Goal: Check status: Check status

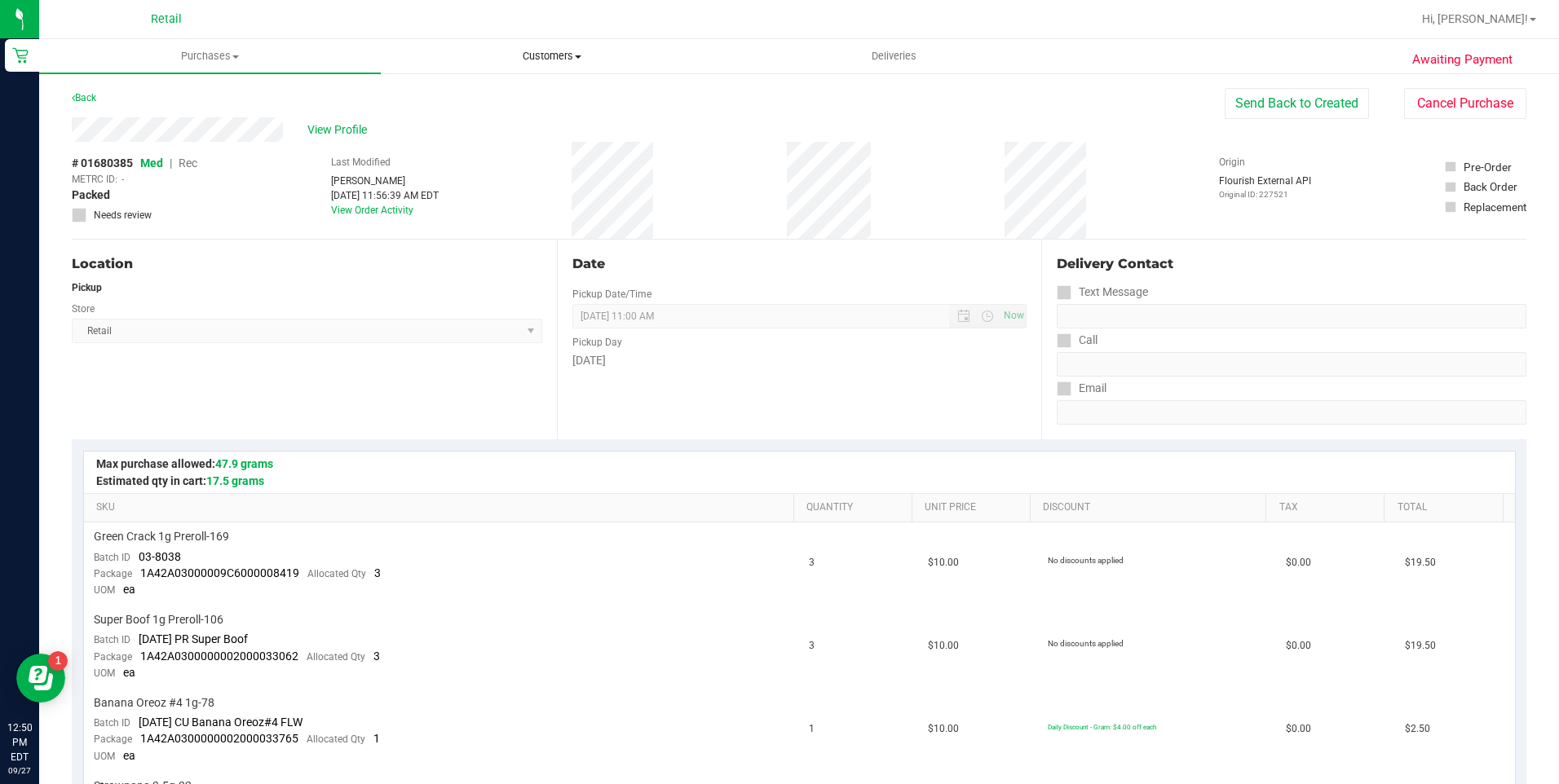
click at [549, 61] on span "Customers" at bounding box center [552, 56] width 340 height 14
click at [216, 53] on span "Purchases" at bounding box center [210, 56] width 340 height 14
click at [168, 91] on span "Summary of purchases" at bounding box center [122, 98] width 167 height 13
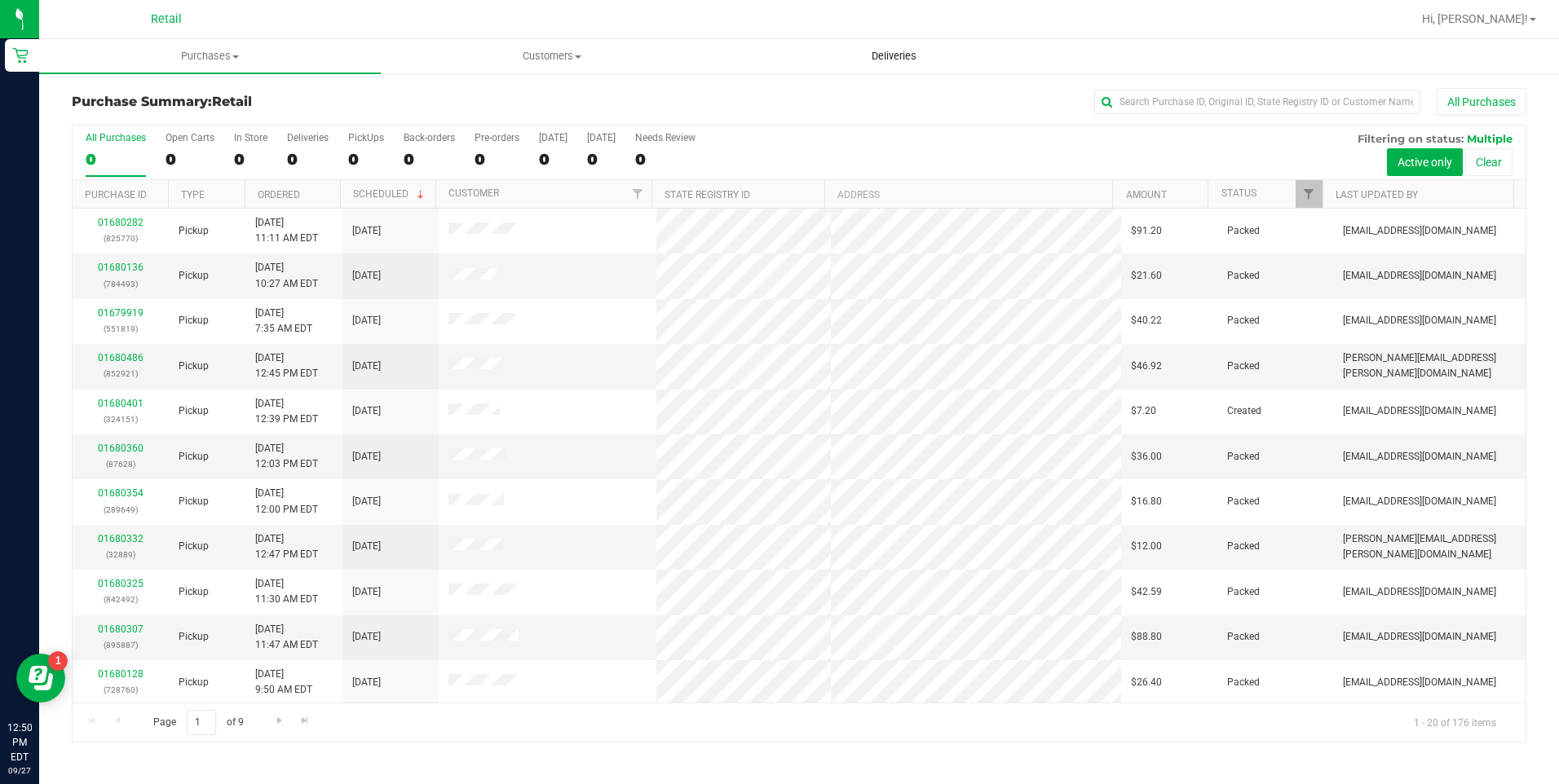
click at [851, 55] on span "Deliveries" at bounding box center [894, 56] width 88 height 14
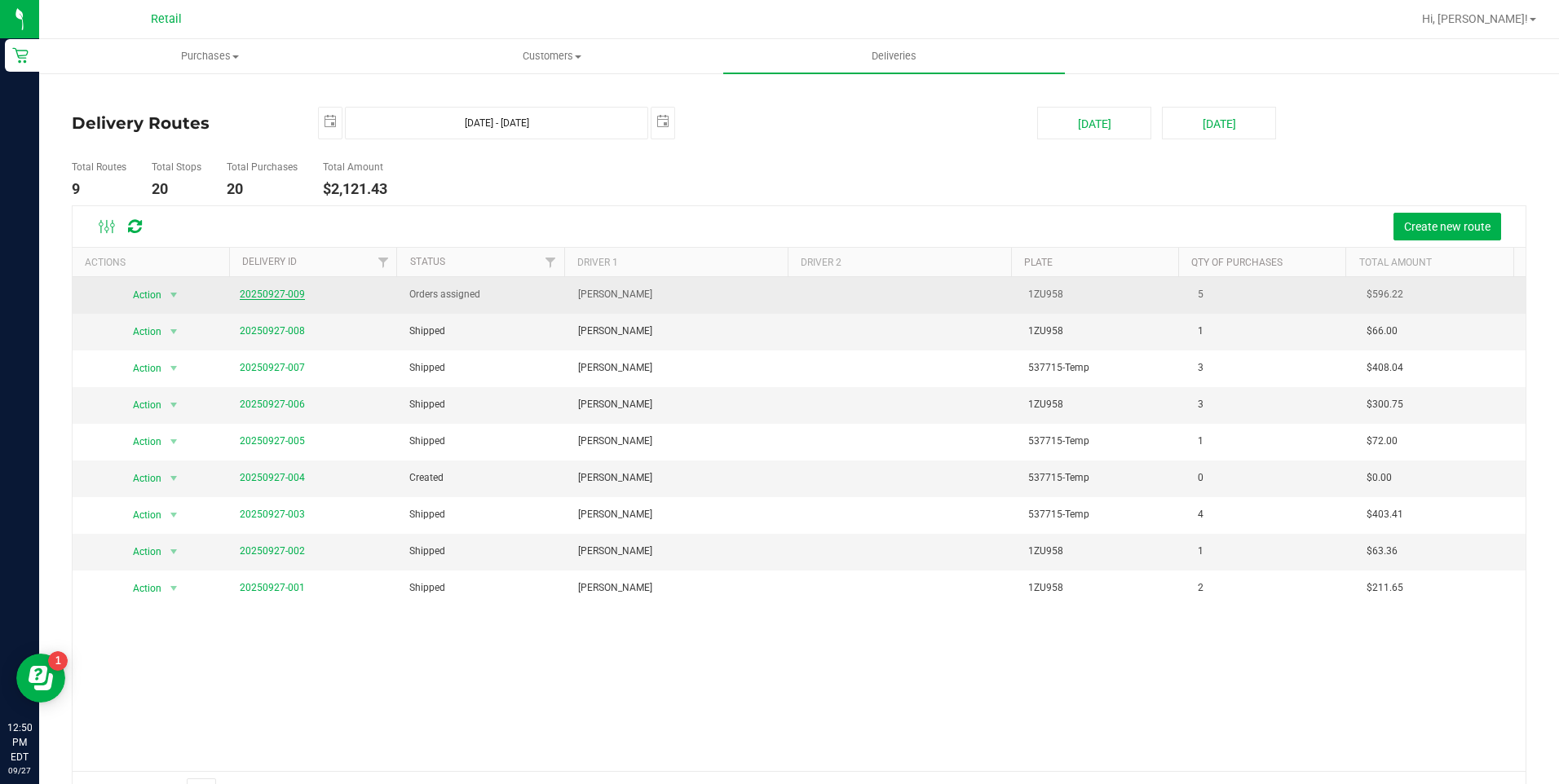
click at [287, 296] on link "20250927-009" at bounding box center [272, 295] width 65 height 12
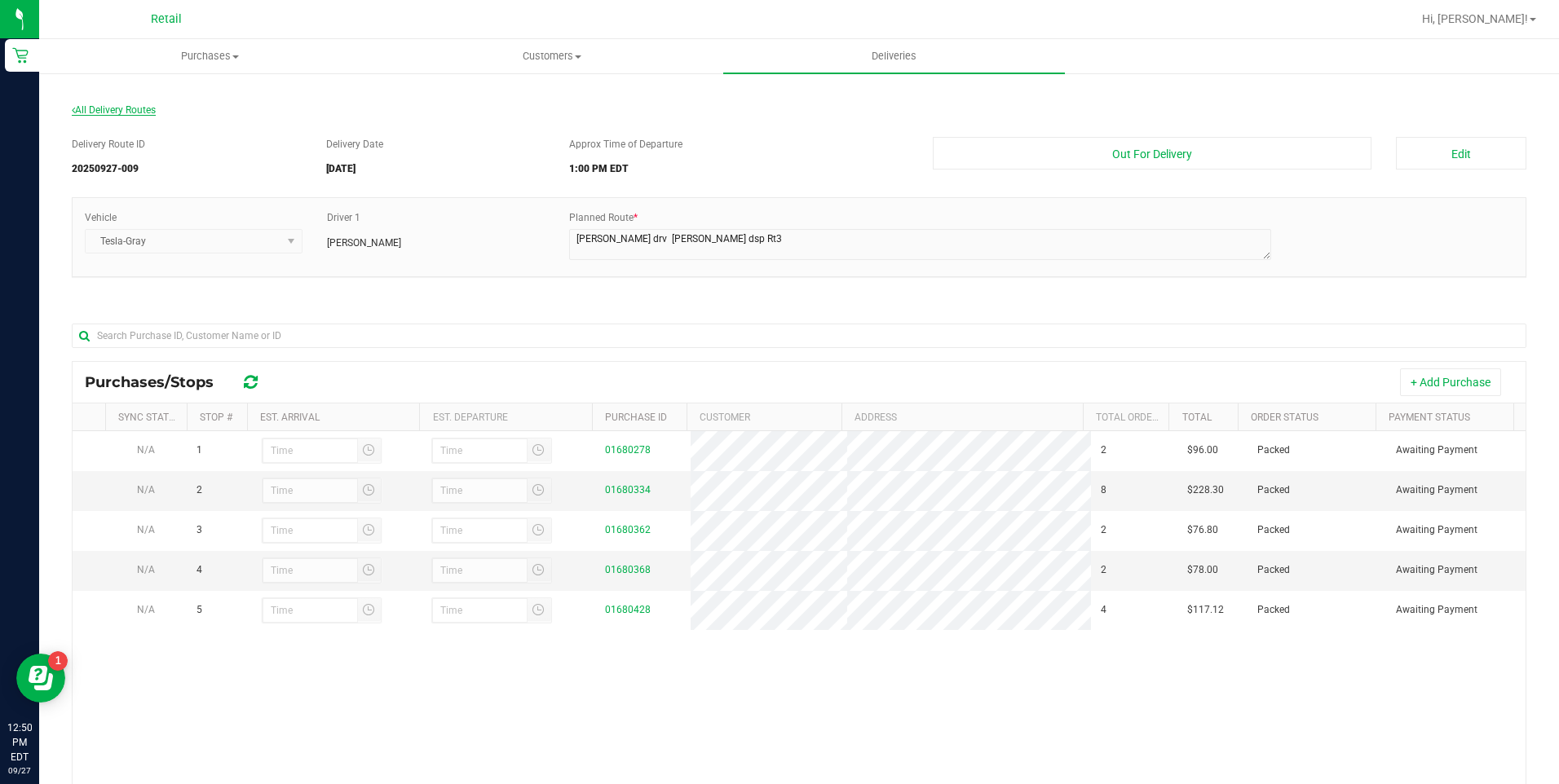
click at [115, 107] on span "All Delivery Routes" at bounding box center [114, 110] width 84 height 12
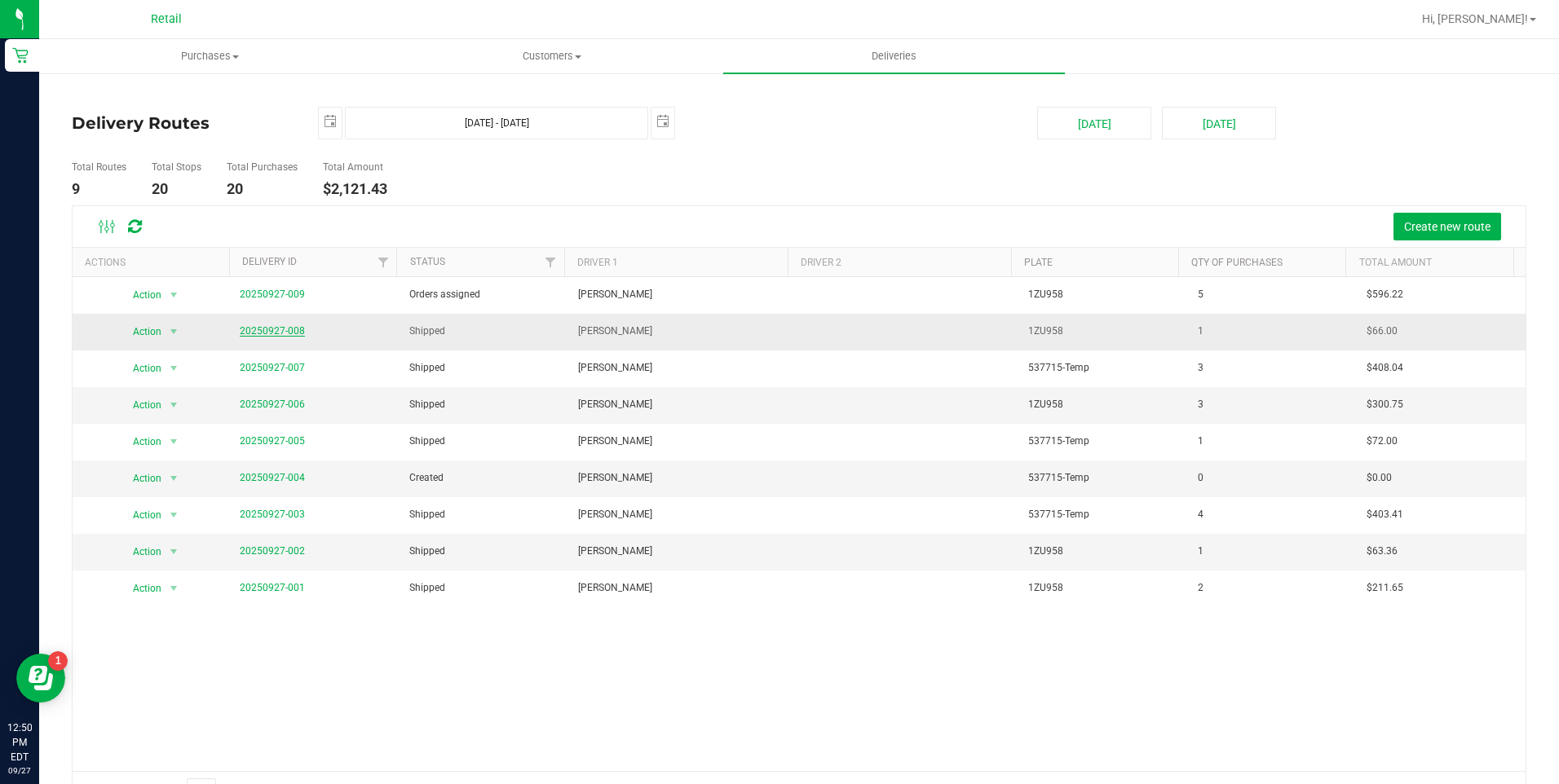
click at [248, 325] on link "20250927-008" at bounding box center [272, 331] width 65 height 12
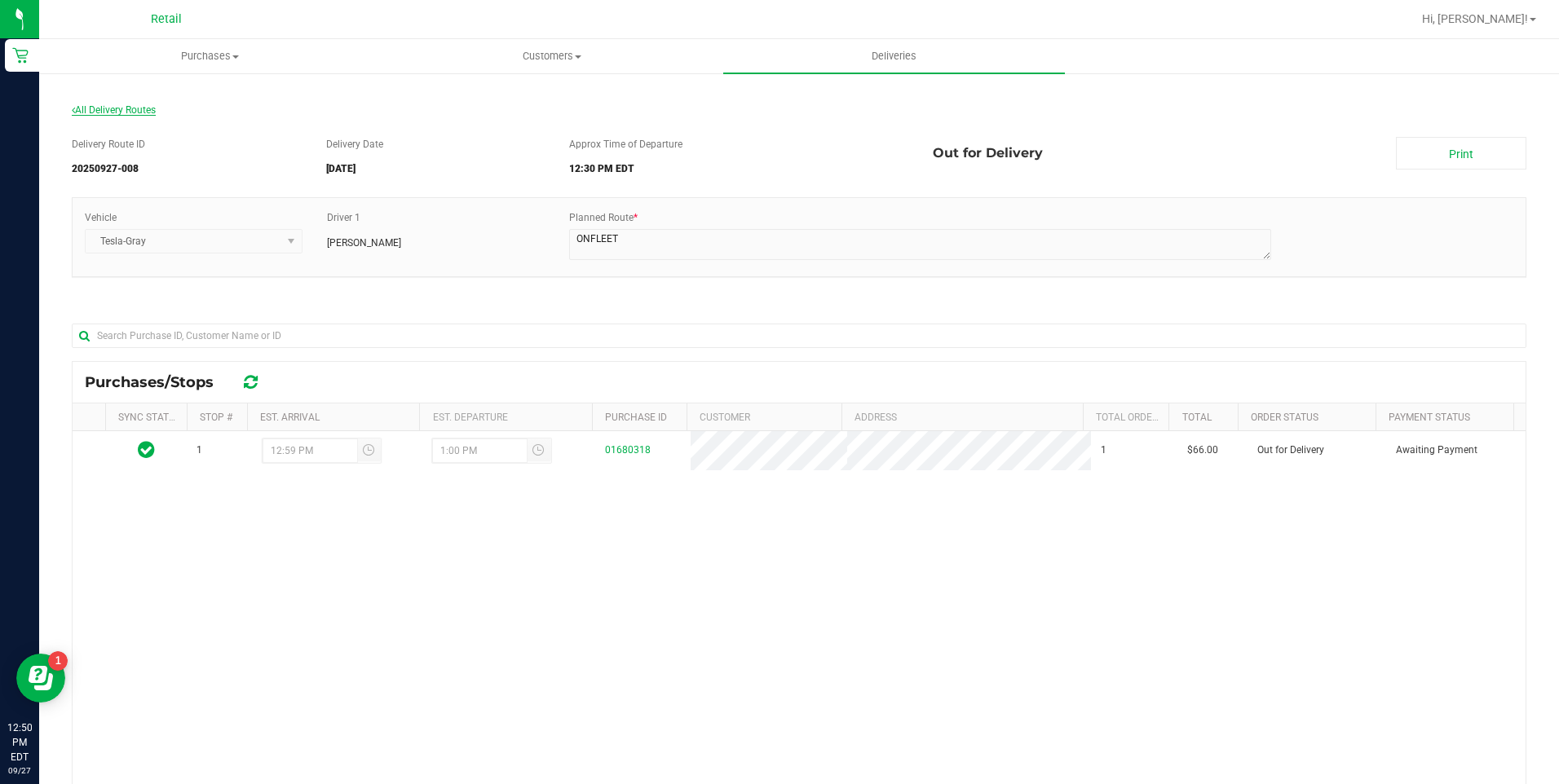
click at [121, 114] on span "All Delivery Routes" at bounding box center [114, 110] width 84 height 12
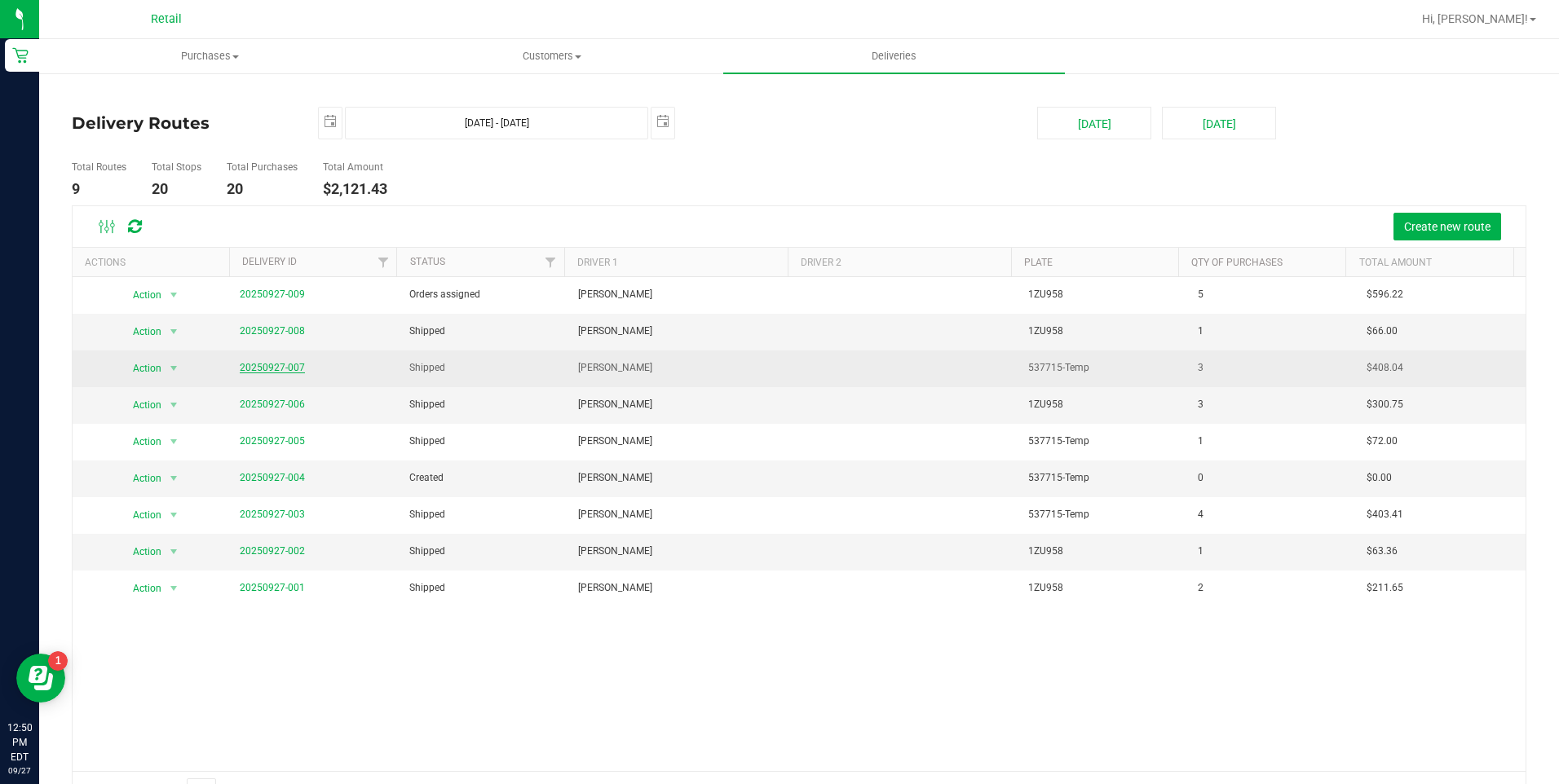
click at [261, 367] on link "20250927-007" at bounding box center [272, 368] width 65 height 12
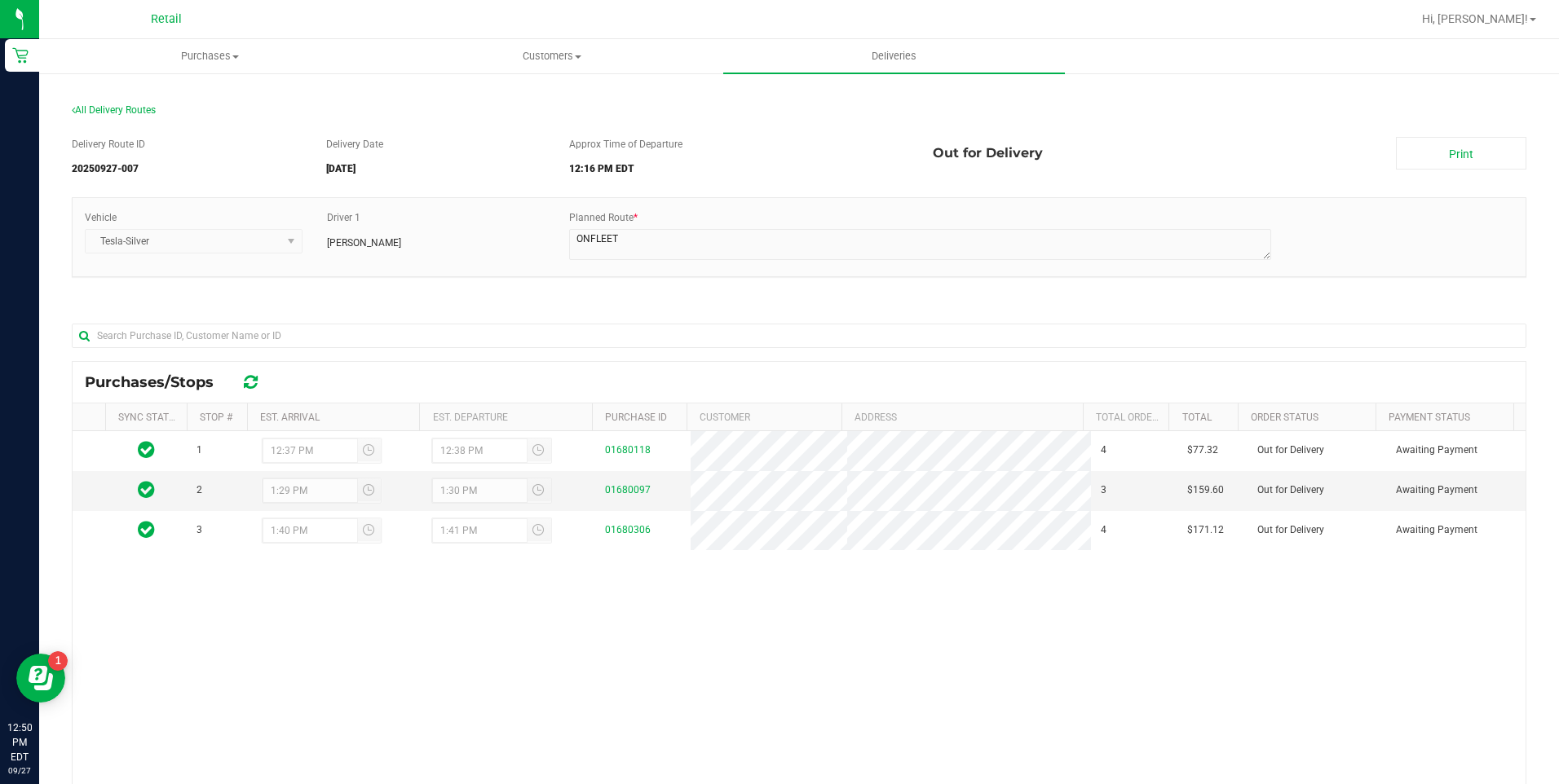
click at [123, 100] on section "All Delivery Routes Delivery Route ID 20250927-007 Delivery Date [DATE] Approx …" at bounding box center [798, 540] width 1455 height 904
click at [123, 110] on span "All Delivery Routes" at bounding box center [114, 110] width 84 height 12
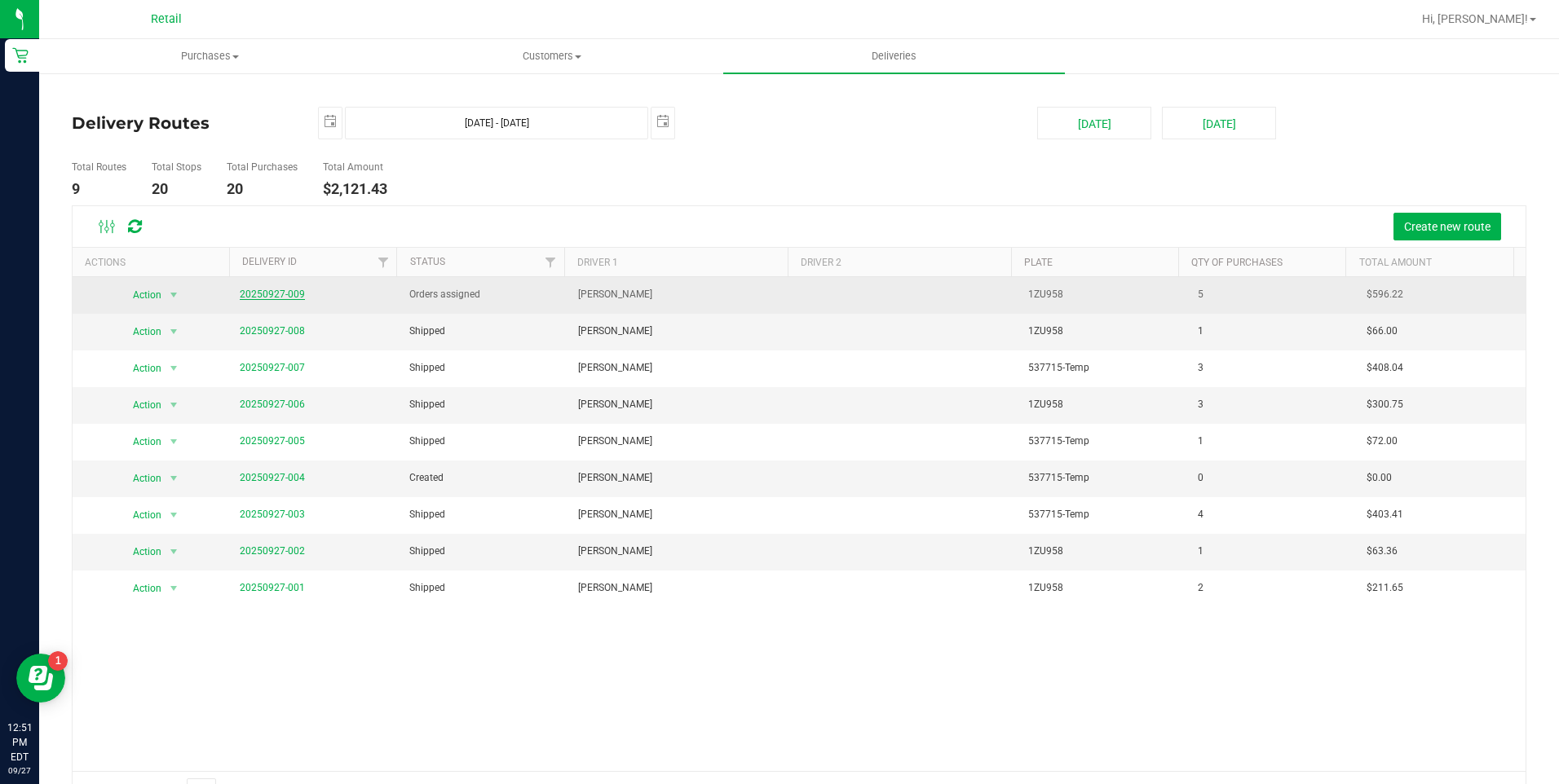
click at [274, 296] on link "20250927-009" at bounding box center [272, 295] width 65 height 12
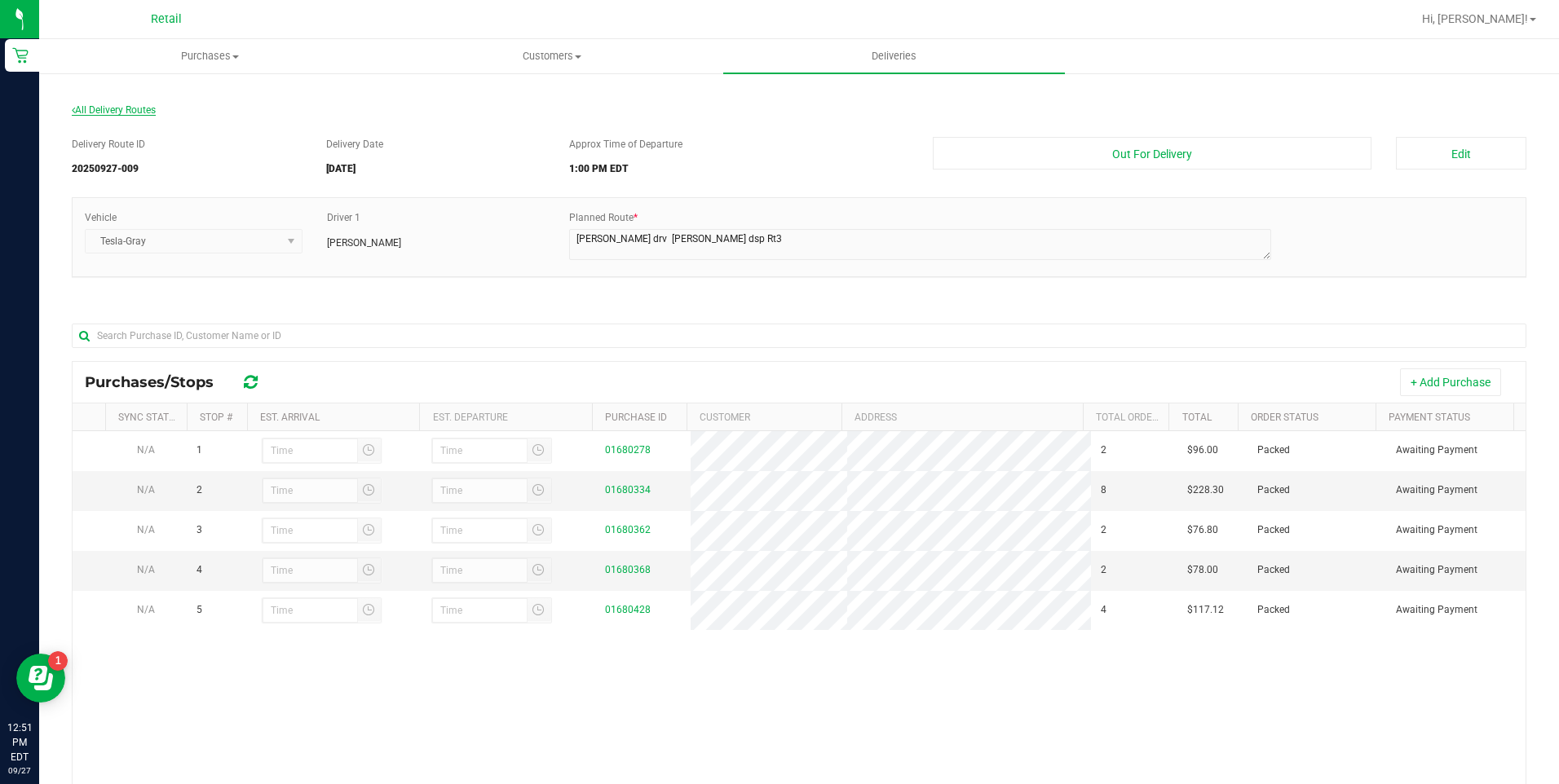
click at [83, 108] on span "All Delivery Routes" at bounding box center [114, 110] width 84 height 12
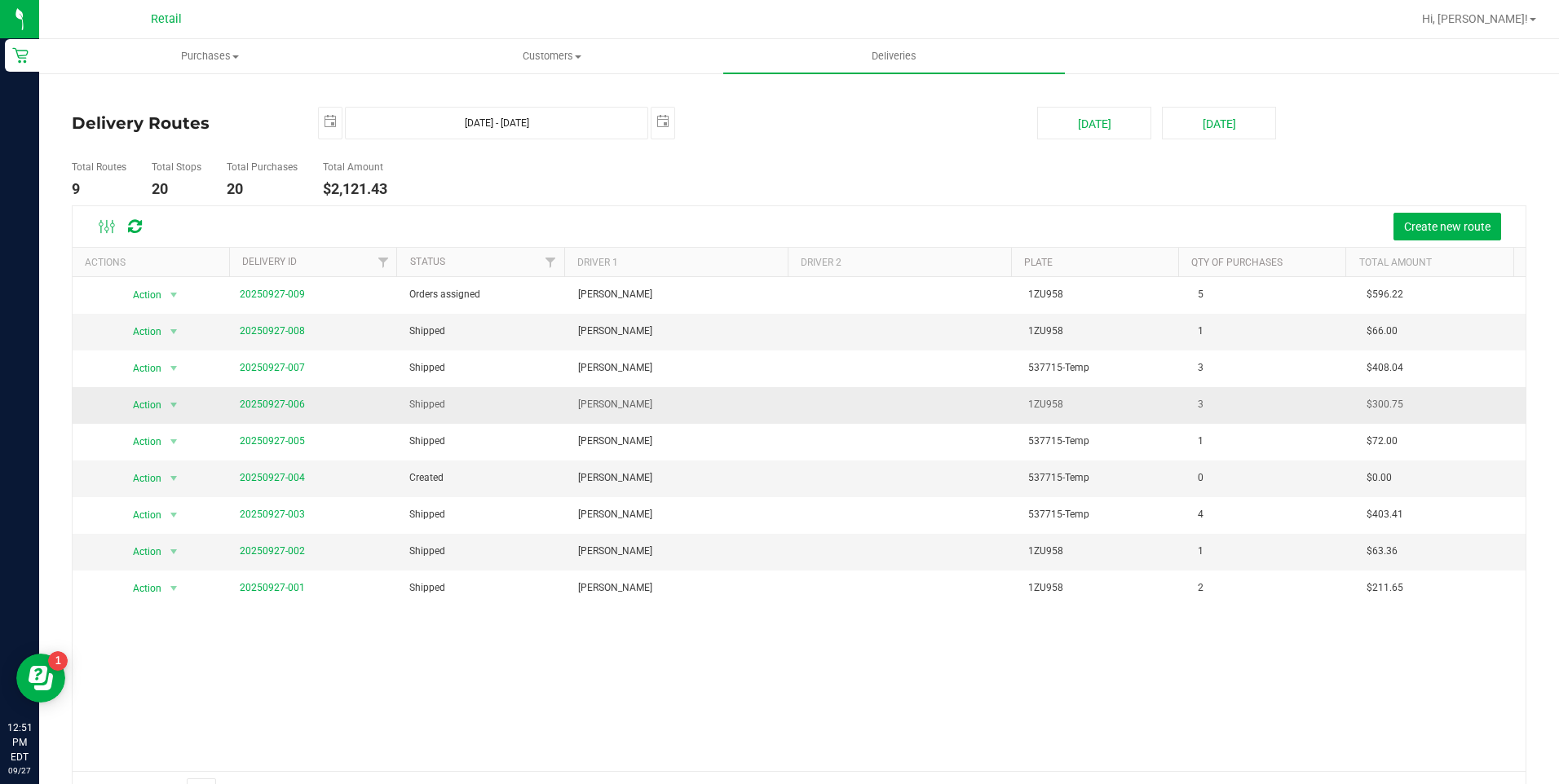
click at [266, 410] on span "20250927-006" at bounding box center [272, 404] width 65 height 15
click at [266, 402] on link "20250927-006" at bounding box center [272, 404] width 65 height 12
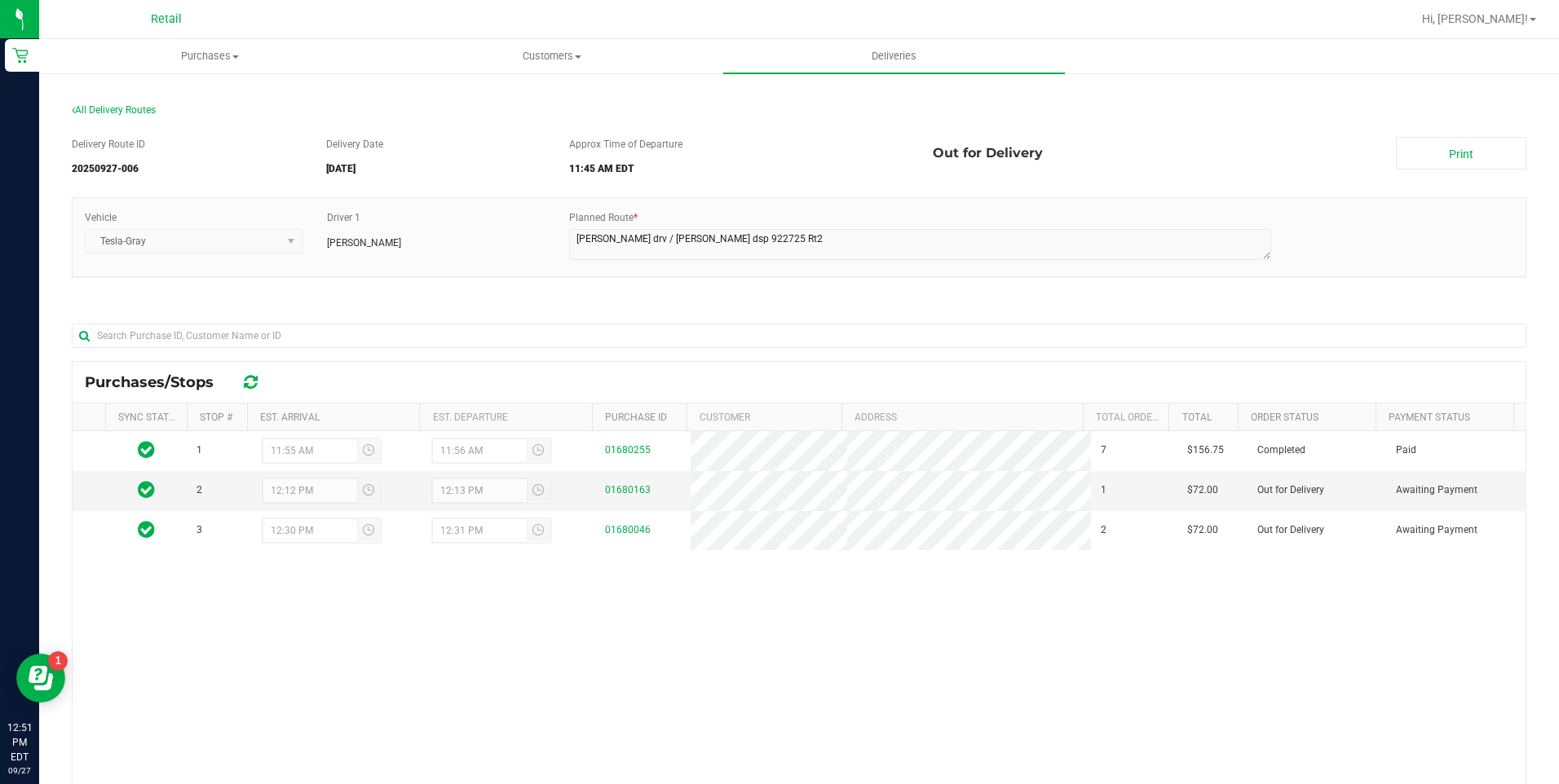
click at [123, 103] on div "All Delivery Routes" at bounding box center [798, 114] width 1455 height 22
click at [121, 111] on span "All Delivery Routes" at bounding box center [114, 110] width 84 height 12
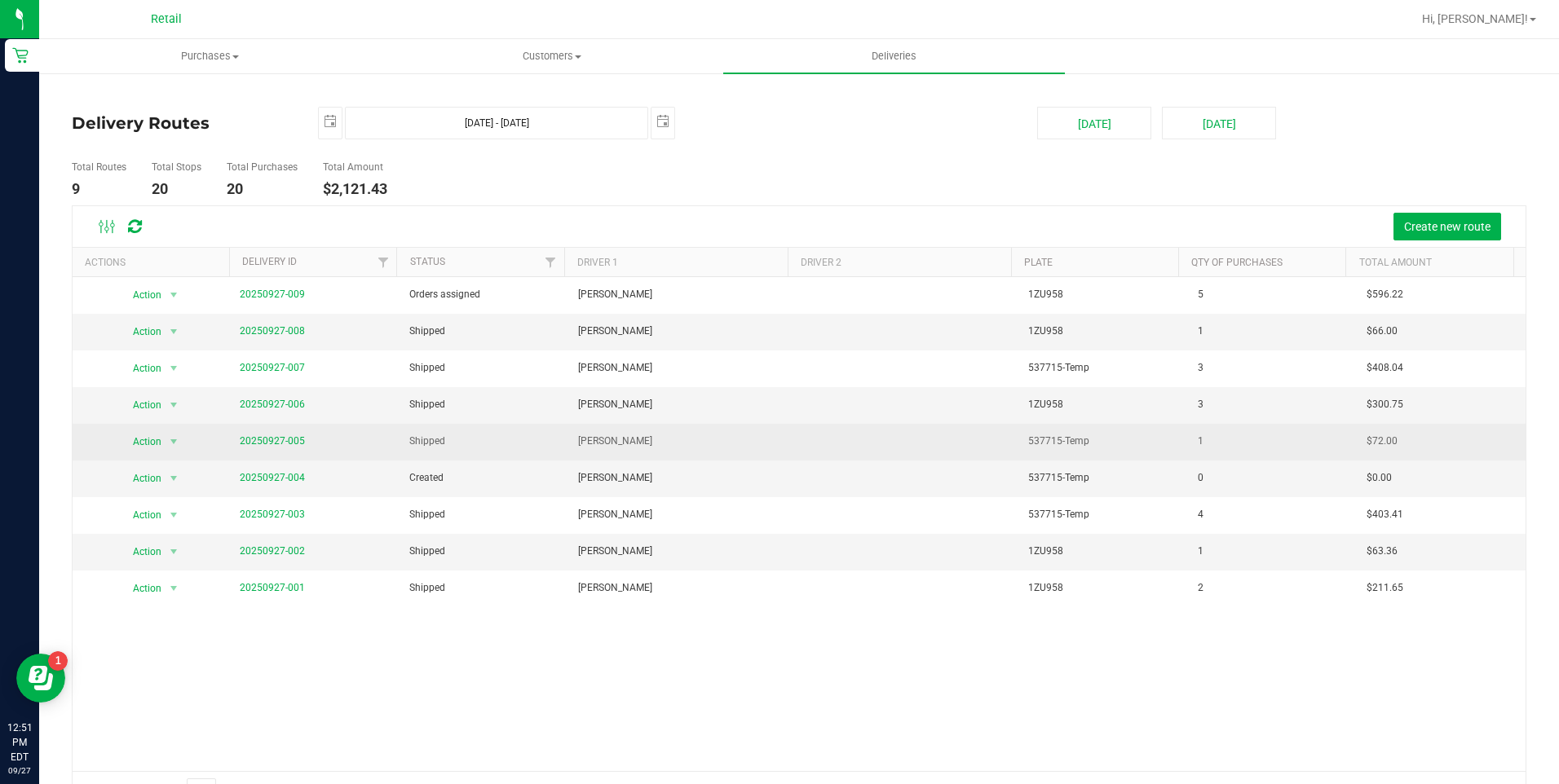
click at [275, 432] on td "20250927-005" at bounding box center [314, 442] width 168 height 37
click at [275, 434] on span "20250927-005" at bounding box center [272, 441] width 65 height 15
click at [280, 435] on link "20250927-005" at bounding box center [272, 441] width 65 height 12
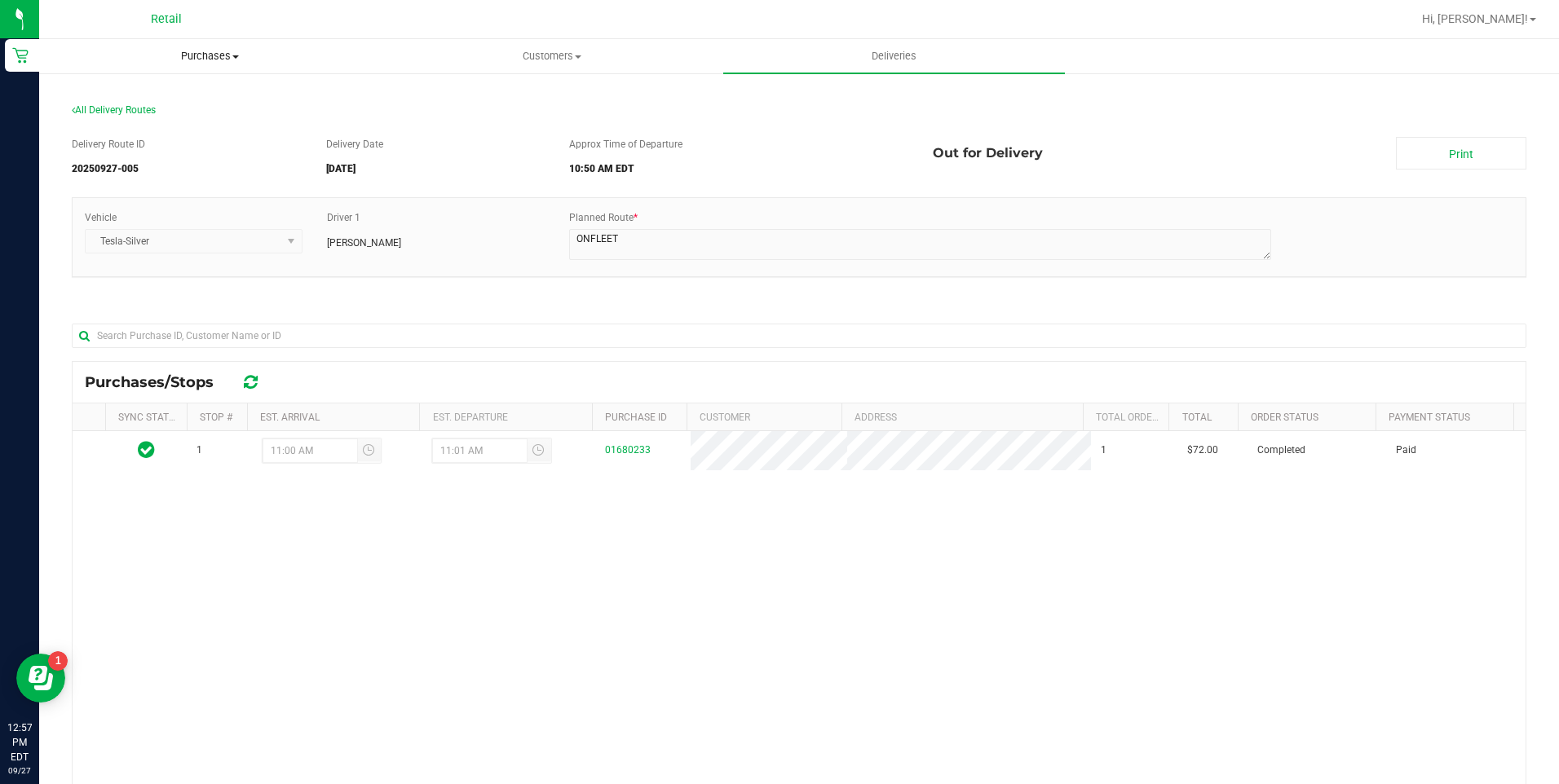
click at [200, 41] on uib-tab-heading "Purchases Summary of purchases Fulfillment All purchases" at bounding box center [210, 56] width 340 height 33
click at [537, 50] on span "Customers" at bounding box center [552, 56] width 340 height 14
click at [215, 46] on uib-tab-heading "Purchases Summary of purchases Fulfillment All purchases" at bounding box center [210, 56] width 340 height 33
click at [168, 99] on span "Summary of purchases" at bounding box center [122, 98] width 167 height 13
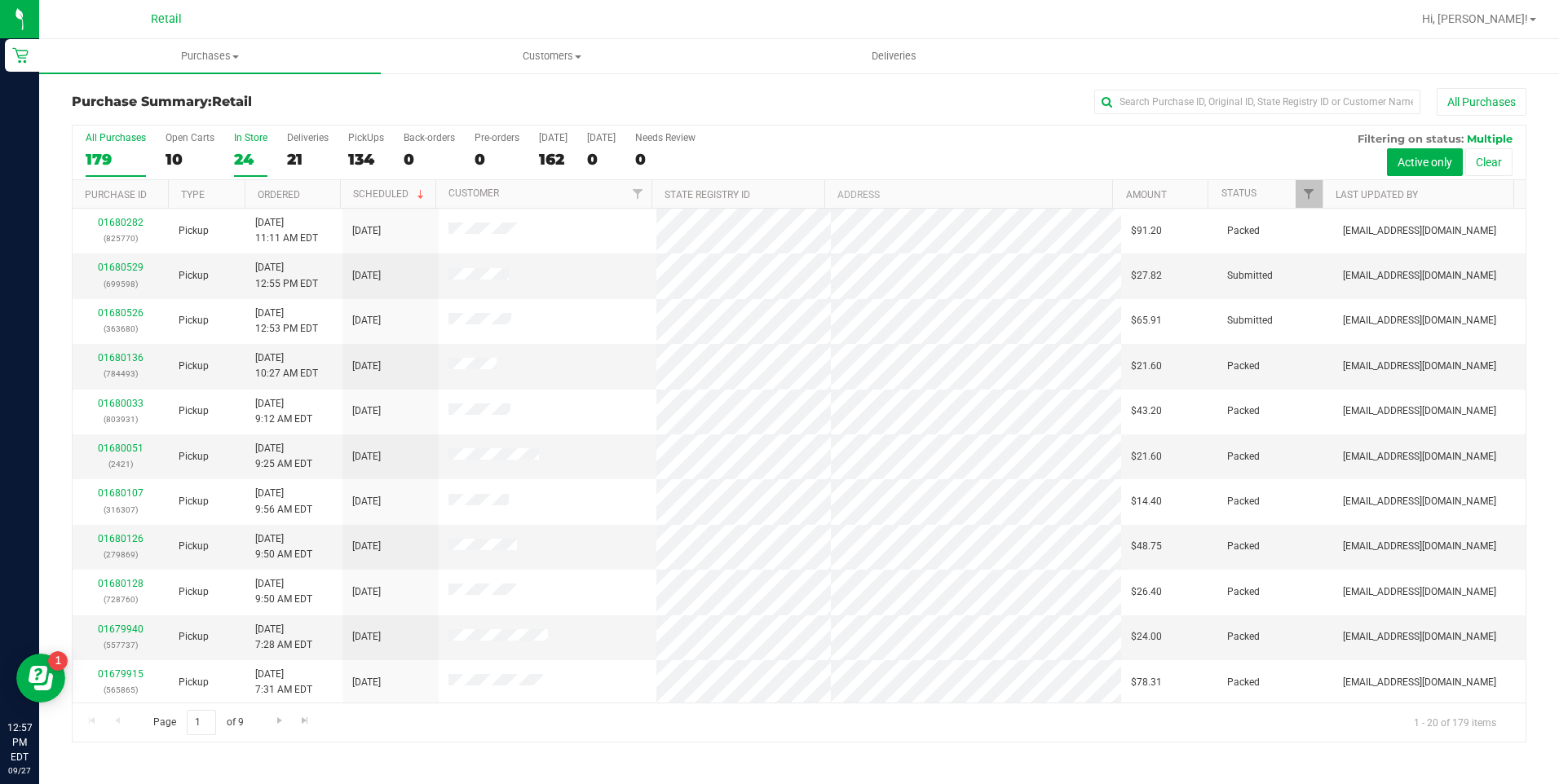
click at [249, 162] on div "24" at bounding box center [251, 159] width 34 height 19
click at [0, 0] on input "In Store 24" at bounding box center [0, 0] width 0 height 0
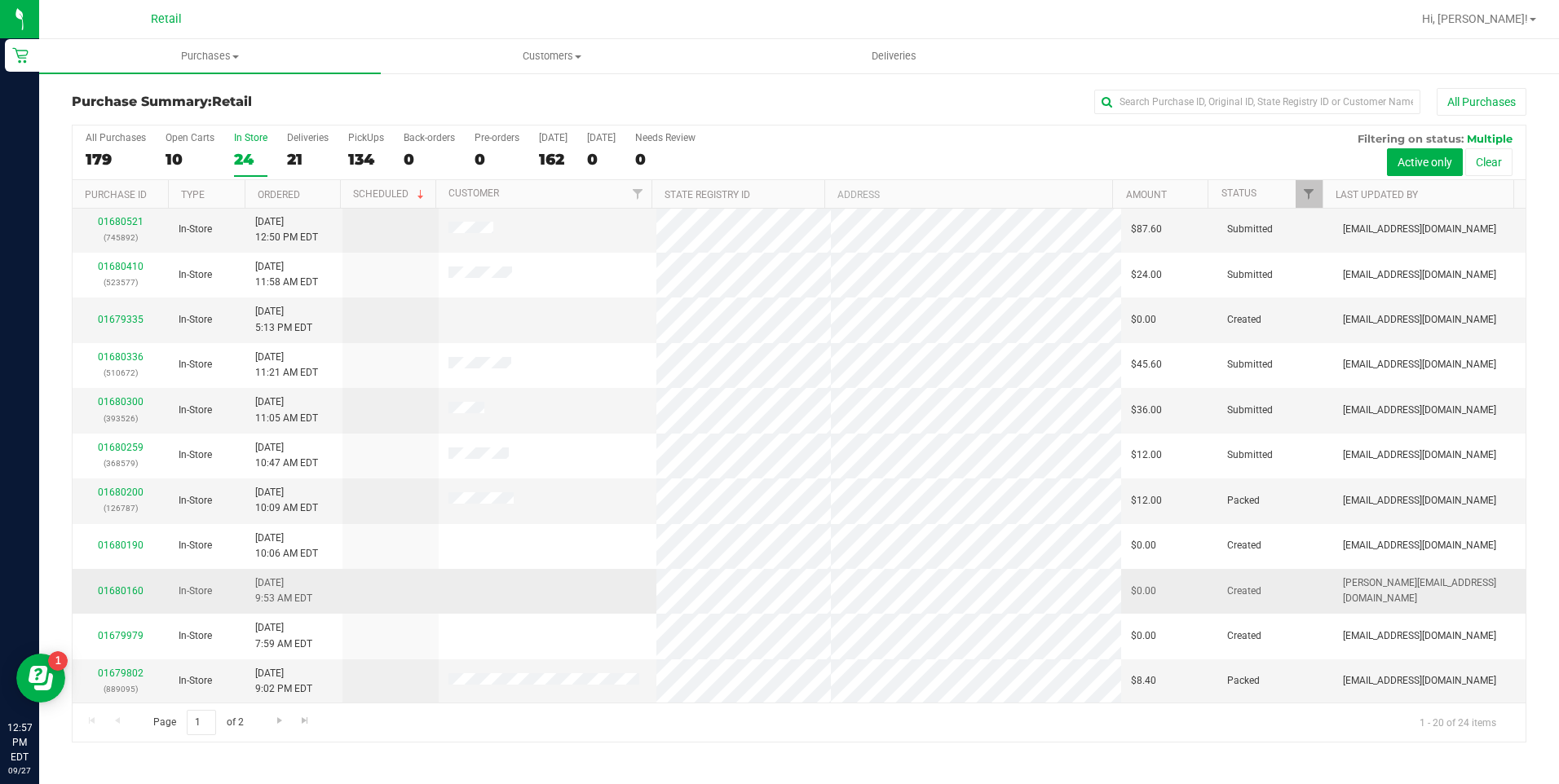
scroll to position [408, 0]
click at [301, 724] on span "Go to the last page" at bounding box center [304, 720] width 13 height 13
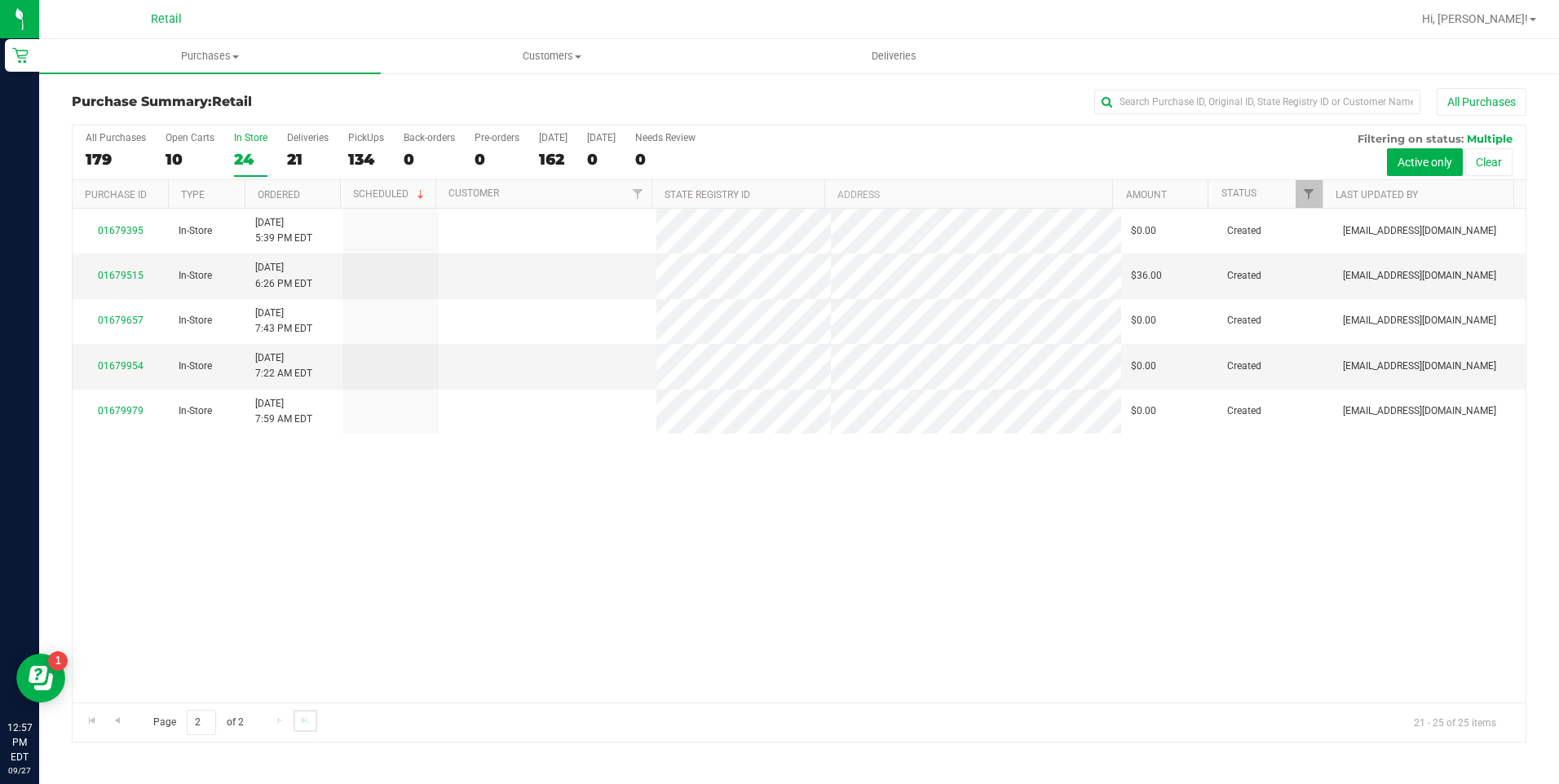
scroll to position [0, 0]
click at [1169, 115] on div "All Purchases" at bounding box center [1041, 102] width 969 height 28
click at [1172, 104] on input "text" at bounding box center [1257, 101] width 326 height 24
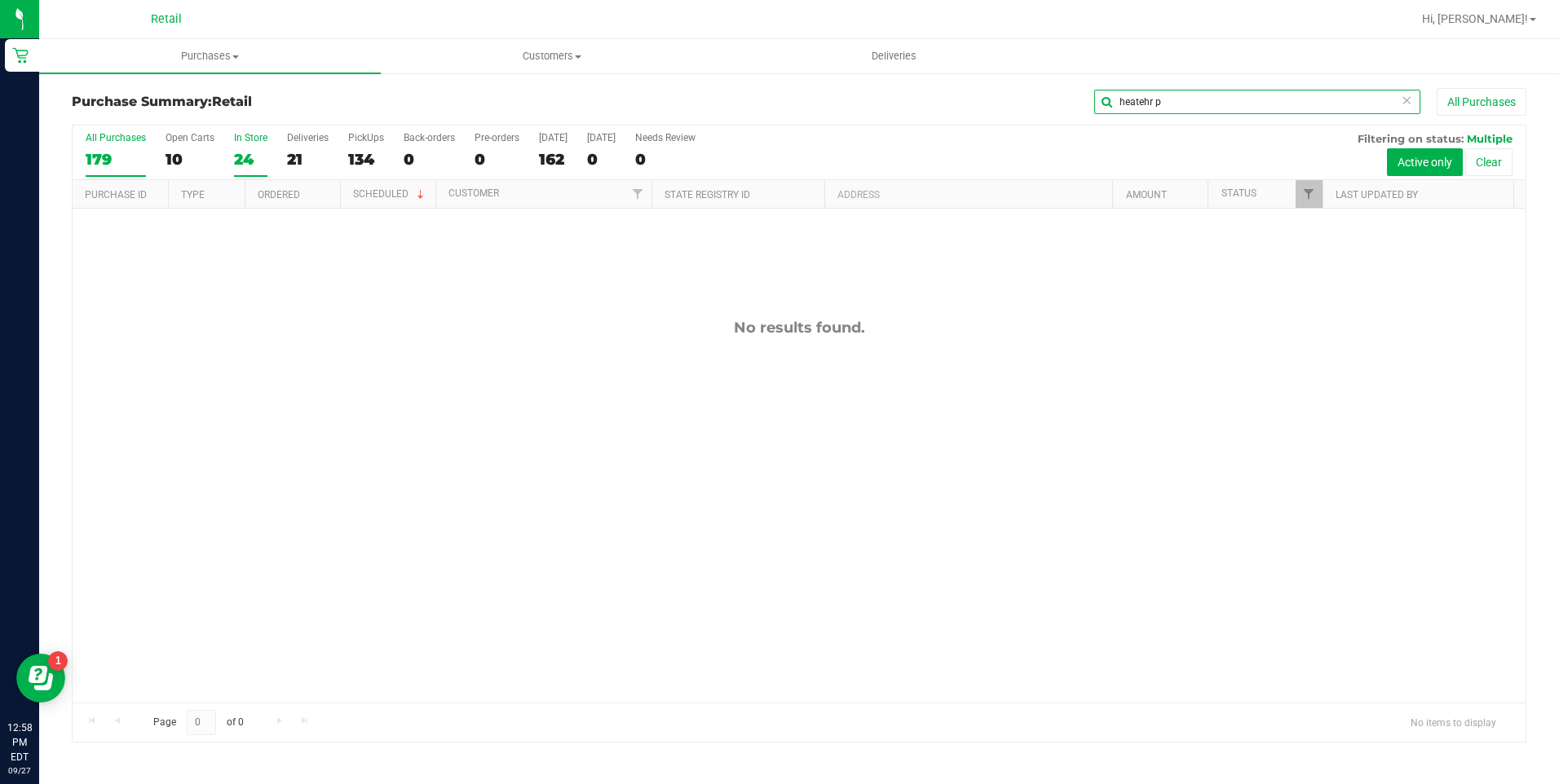
type input "heatehr p"
click at [88, 157] on div "179" at bounding box center [116, 159] width 61 height 19
click at [0, 0] on input "All Purchases 179" at bounding box center [0, 0] width 0 height 0
click at [461, 56] on span "Customers" at bounding box center [552, 56] width 340 height 14
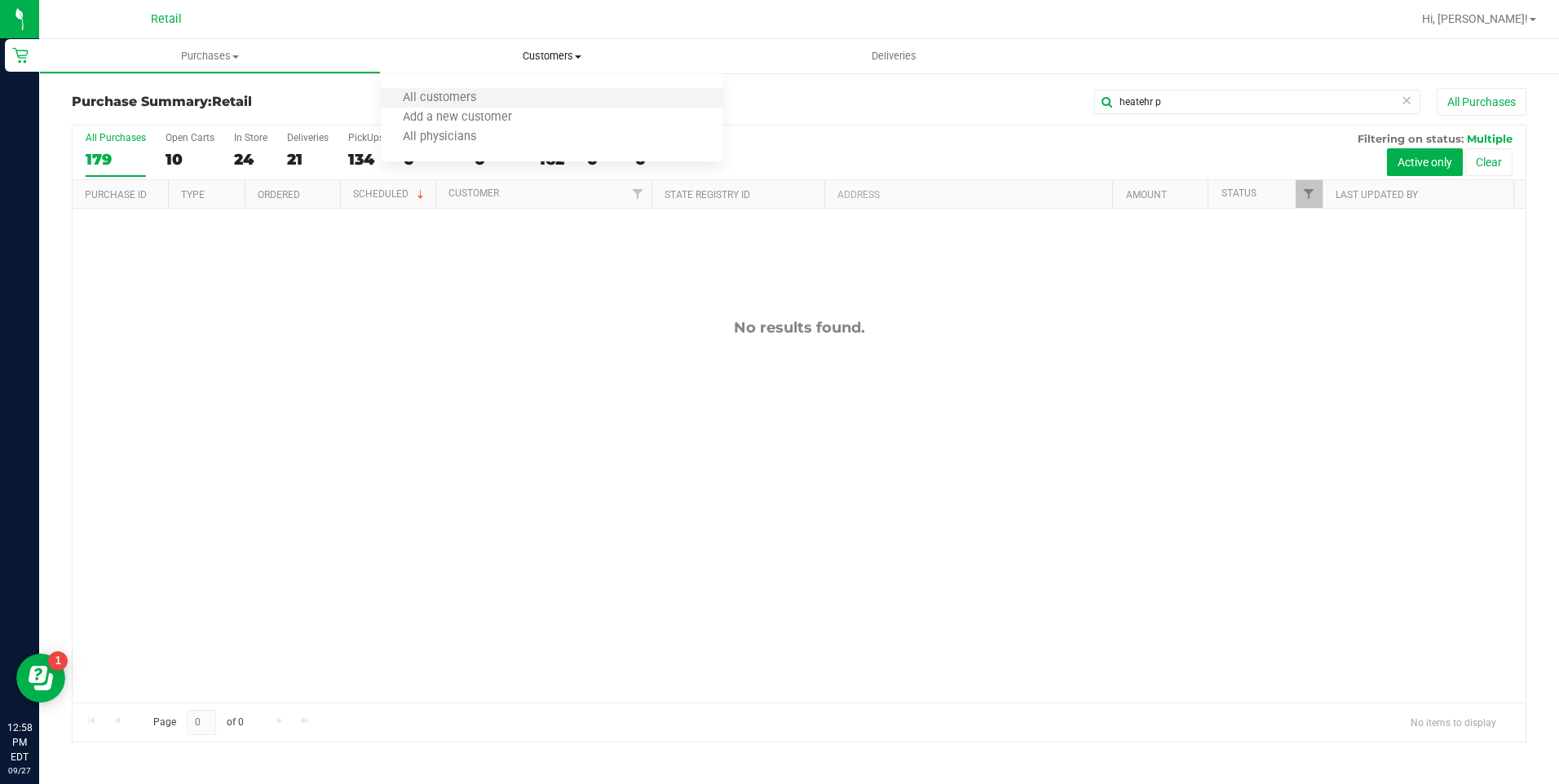
click at [521, 104] on li "All customers" at bounding box center [552, 98] width 342 height 19
